Goal: Transaction & Acquisition: Purchase product/service

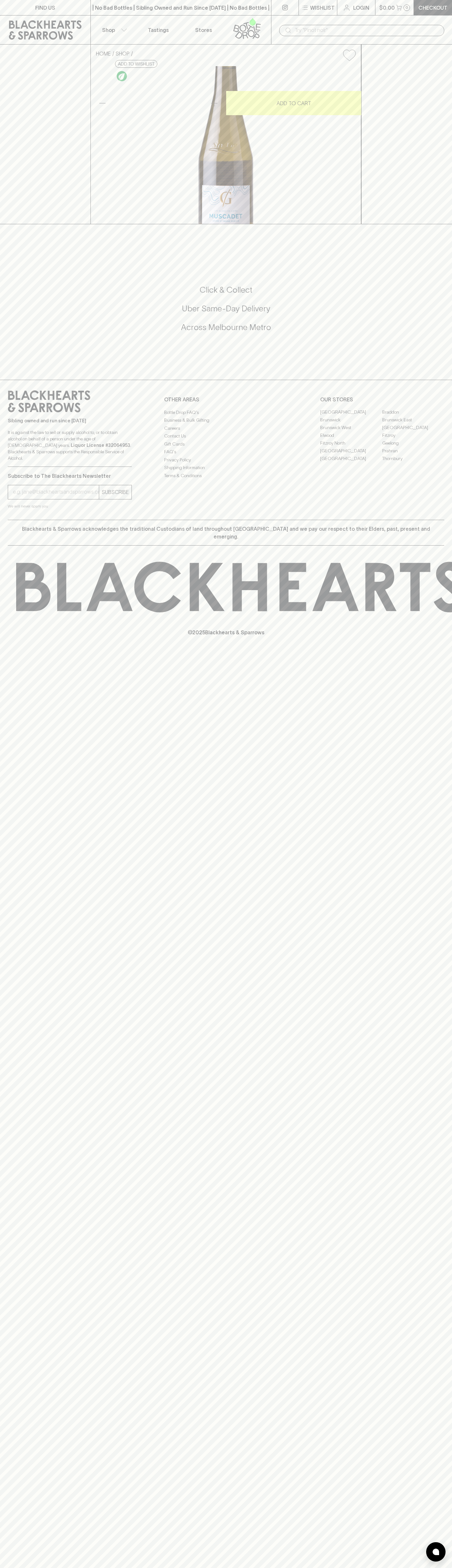
click at [364, 21] on div "​" at bounding box center [361, 30] width 181 height 29
click at [436, 332] on h5 "Across Melbourne Metro" at bounding box center [226, 327] width 436 height 10
click at [448, 1567] on html "FIND US | No Bad Bottles | Sibling Owned and Run Since 2006 | No Bad Bottles | …" at bounding box center [226, 784] width 452 height 1568
click at [32, 224] on div "HOME SHOP Olivier Cottenceau Grenaudiere Muscadet 2022 $32.00 Add to wishlist 1…" at bounding box center [226, 134] width 452 height 180
